Goal: Information Seeking & Learning: Learn about a topic

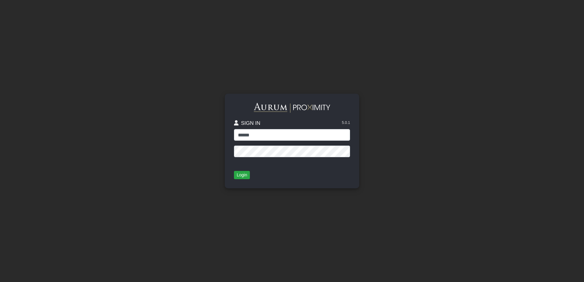
type input "******"
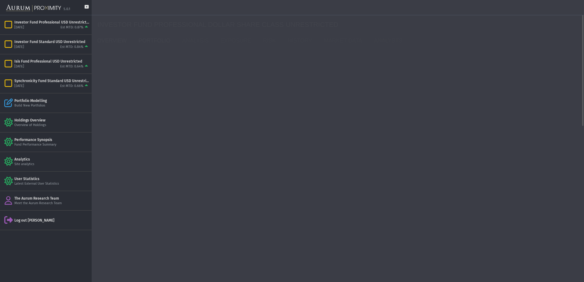
click at [156, 40] on link "PORTFOLIO" at bounding box center [156, 41] width 44 height 12
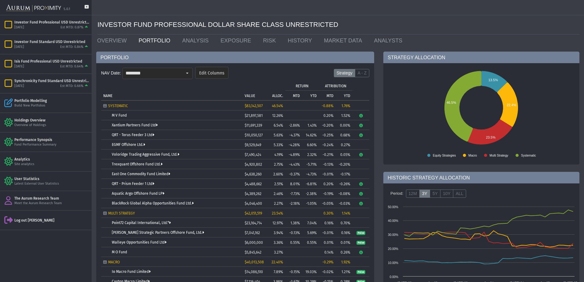
click at [361, 232] on span "Pulse" at bounding box center [361, 233] width 9 height 4
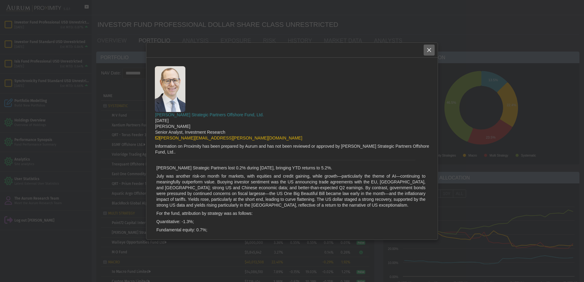
click at [429, 47] on icon "Close" at bounding box center [430, 50] width 6 height 6
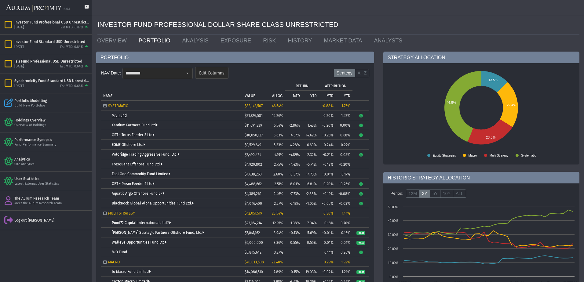
click at [122, 116] on link "M V Fund" at bounding box center [119, 115] width 15 height 4
click at [133, 125] on link "Xantium Partners Fund Ltd" at bounding box center [135, 125] width 46 height 4
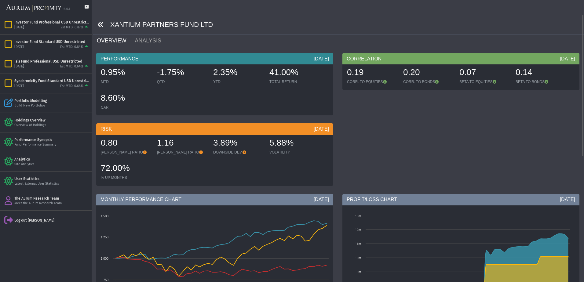
click at [103, 24] on icon at bounding box center [100, 24] width 7 height 7
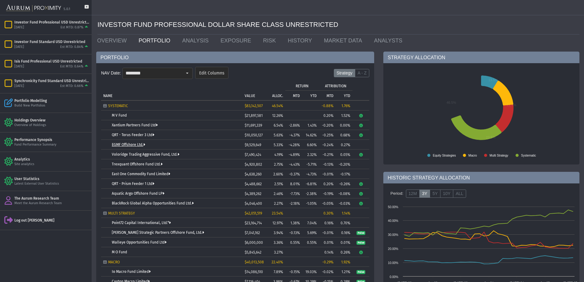
click at [137, 144] on link "EGMF Offshore Ltd." at bounding box center [128, 145] width 33 height 4
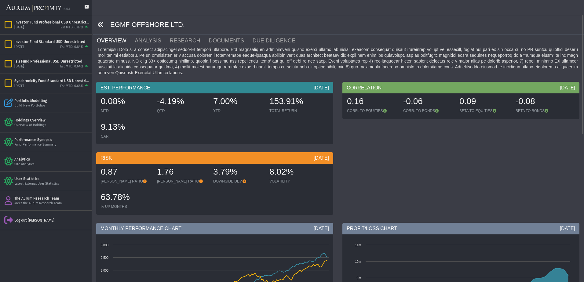
click at [101, 24] on icon at bounding box center [100, 24] width 7 height 7
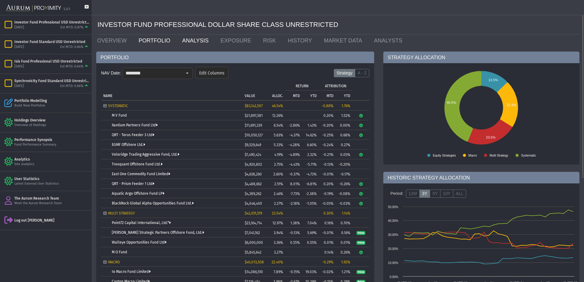
click at [189, 41] on link "ANALYSIS" at bounding box center [197, 41] width 39 height 12
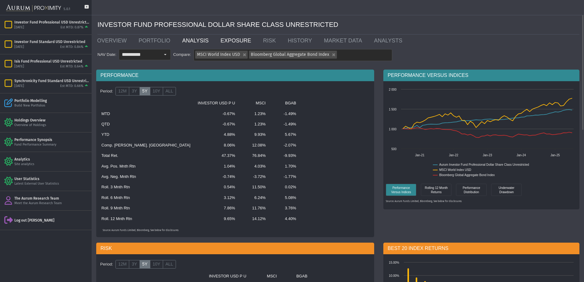
click at [221, 41] on link "EXPOSURE" at bounding box center [237, 41] width 42 height 12
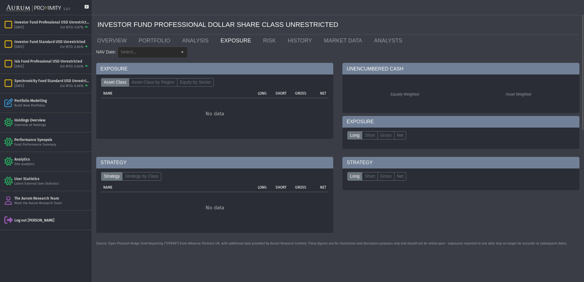
type input "********"
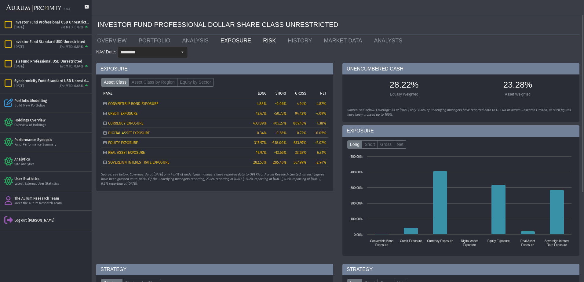
click at [259, 40] on link "RISK" at bounding box center [271, 41] width 25 height 12
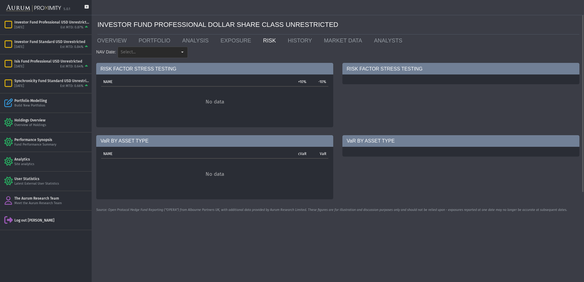
type input "********"
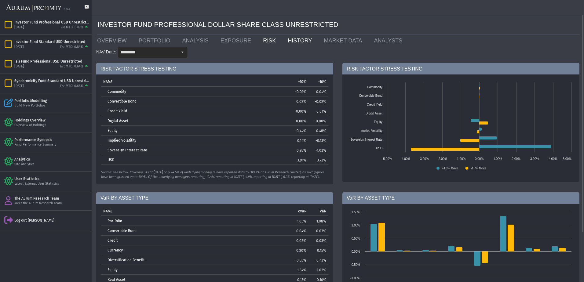
click at [283, 39] on link "HISTORY" at bounding box center [301, 41] width 36 height 12
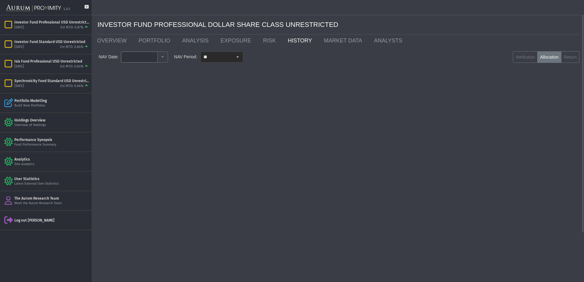
type input "********"
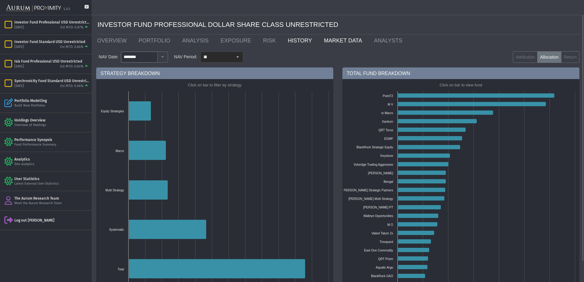
click at [320, 39] on link "MARKET DATA" at bounding box center [345, 41] width 50 height 12
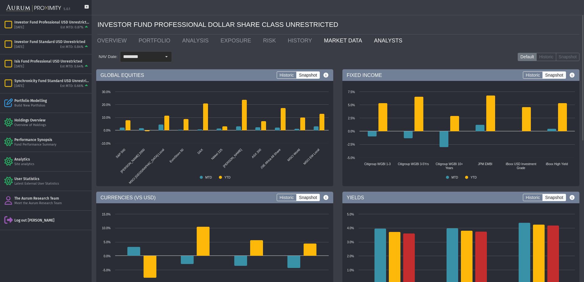
click at [370, 41] on link "ANALYSTS" at bounding box center [390, 41] width 40 height 12
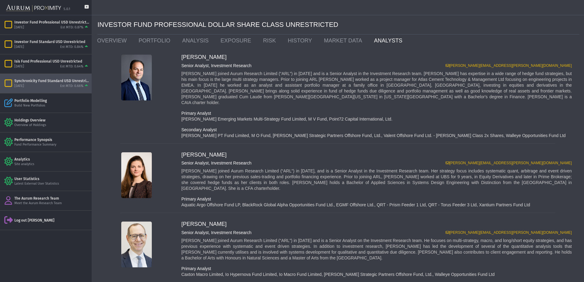
click at [43, 83] on div "Synchronicity Fund Standard USD Unrestricted" at bounding box center [51, 81] width 75 height 5
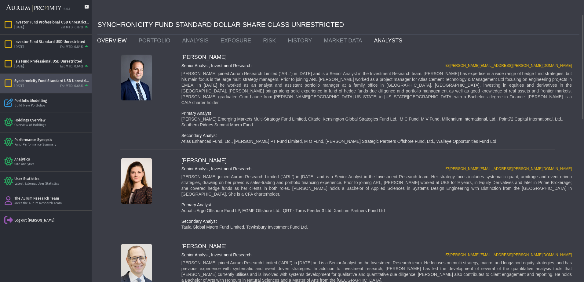
click at [111, 40] on link "OVERVIEW" at bounding box center [114, 41] width 42 height 12
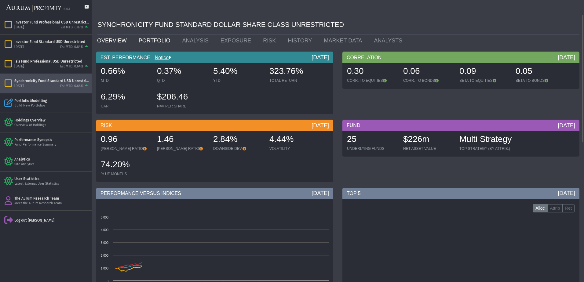
click at [150, 40] on link "PORTFOLIO" at bounding box center [156, 41] width 44 height 12
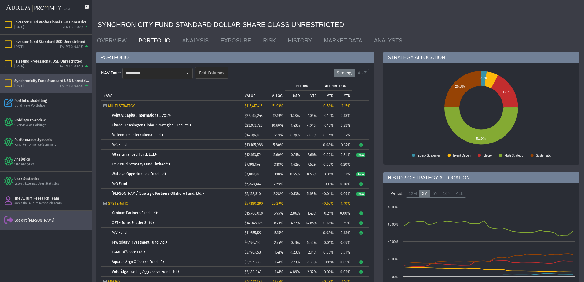
click at [42, 218] on div "Log out [PERSON_NAME]" at bounding box center [51, 220] width 75 height 5
